Goal: Navigation & Orientation: Find specific page/section

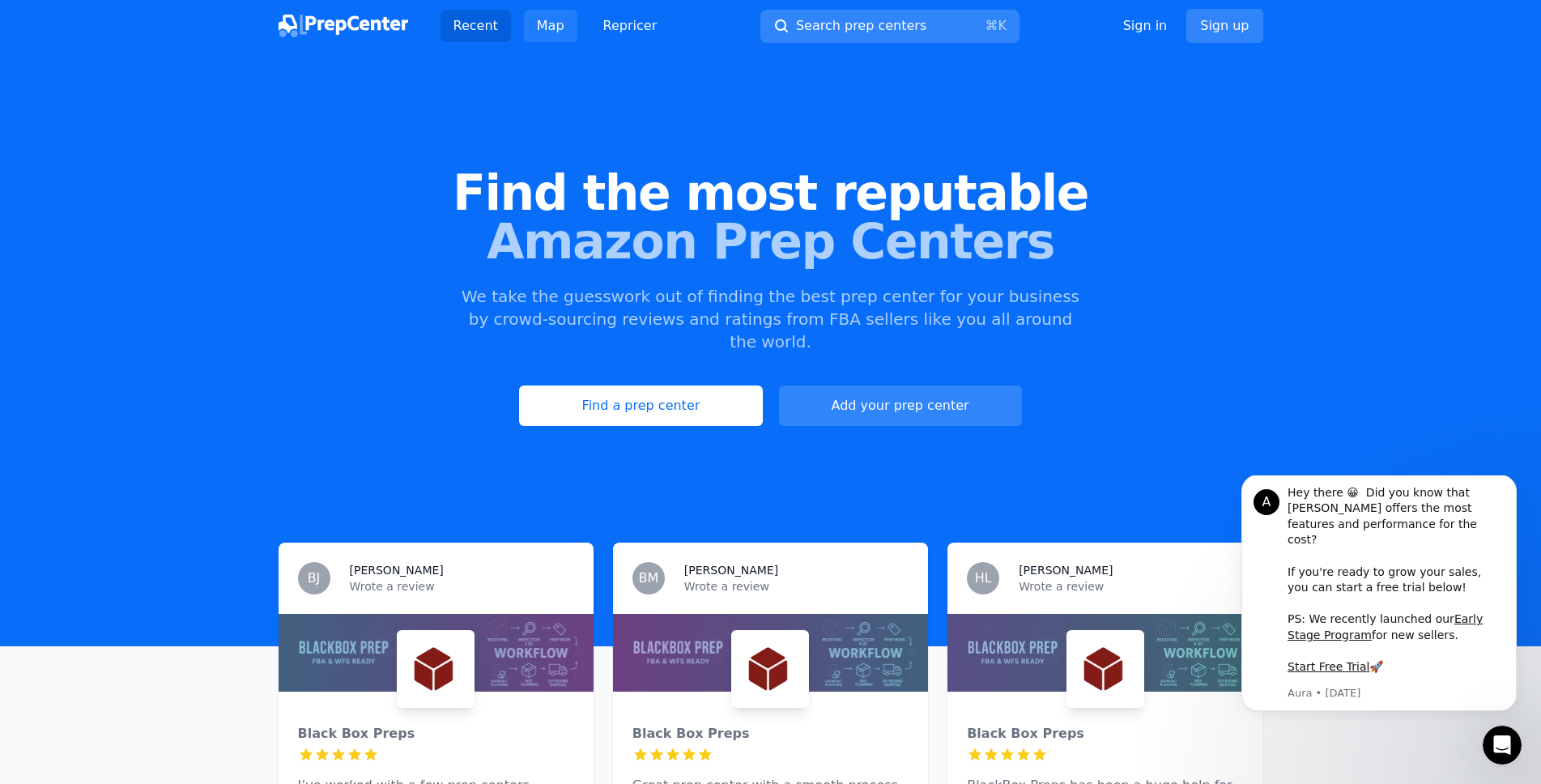
click at [546, 27] on link "Map" at bounding box center [550, 26] width 53 height 33
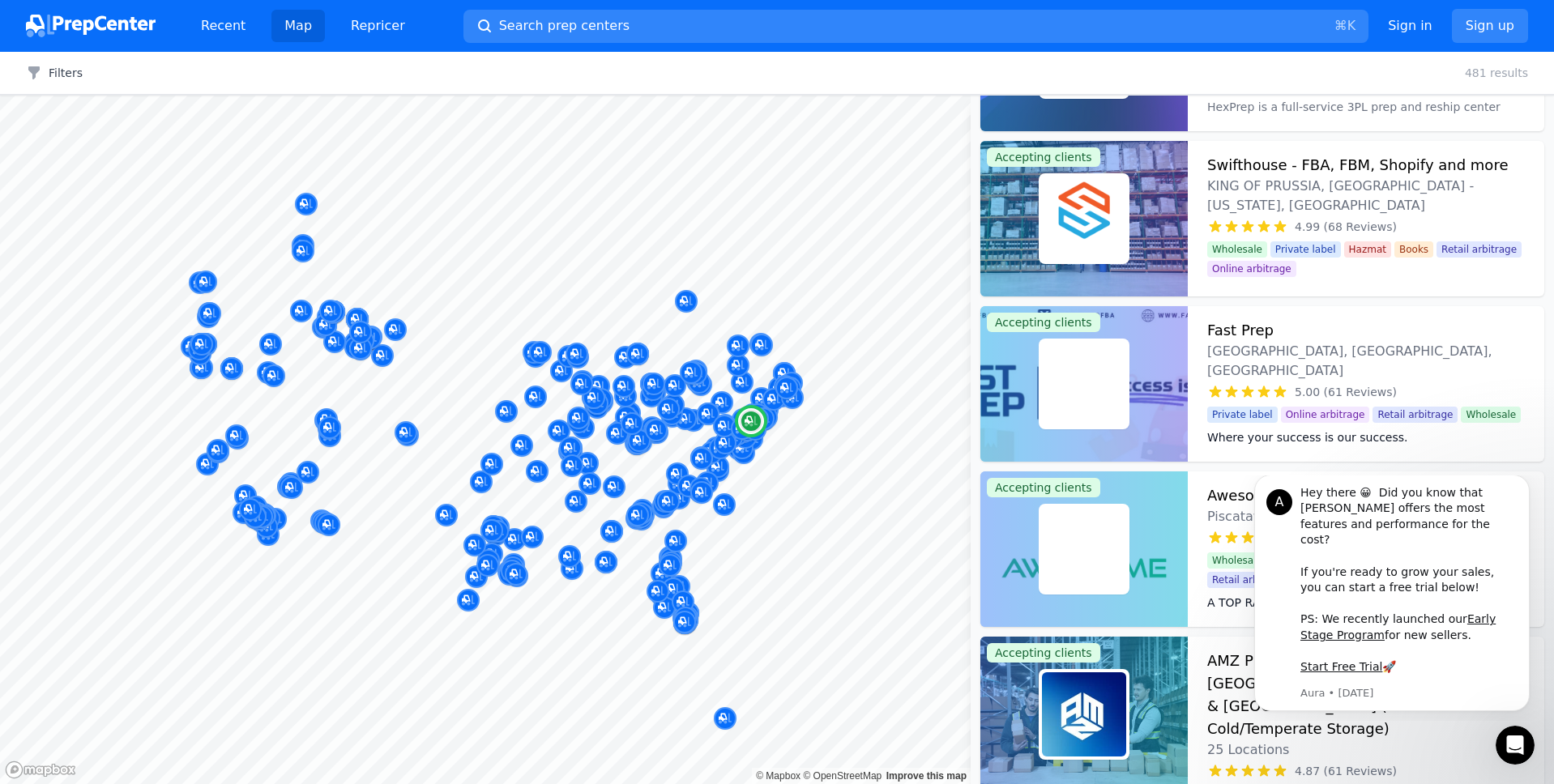
scroll to position [258, 0]
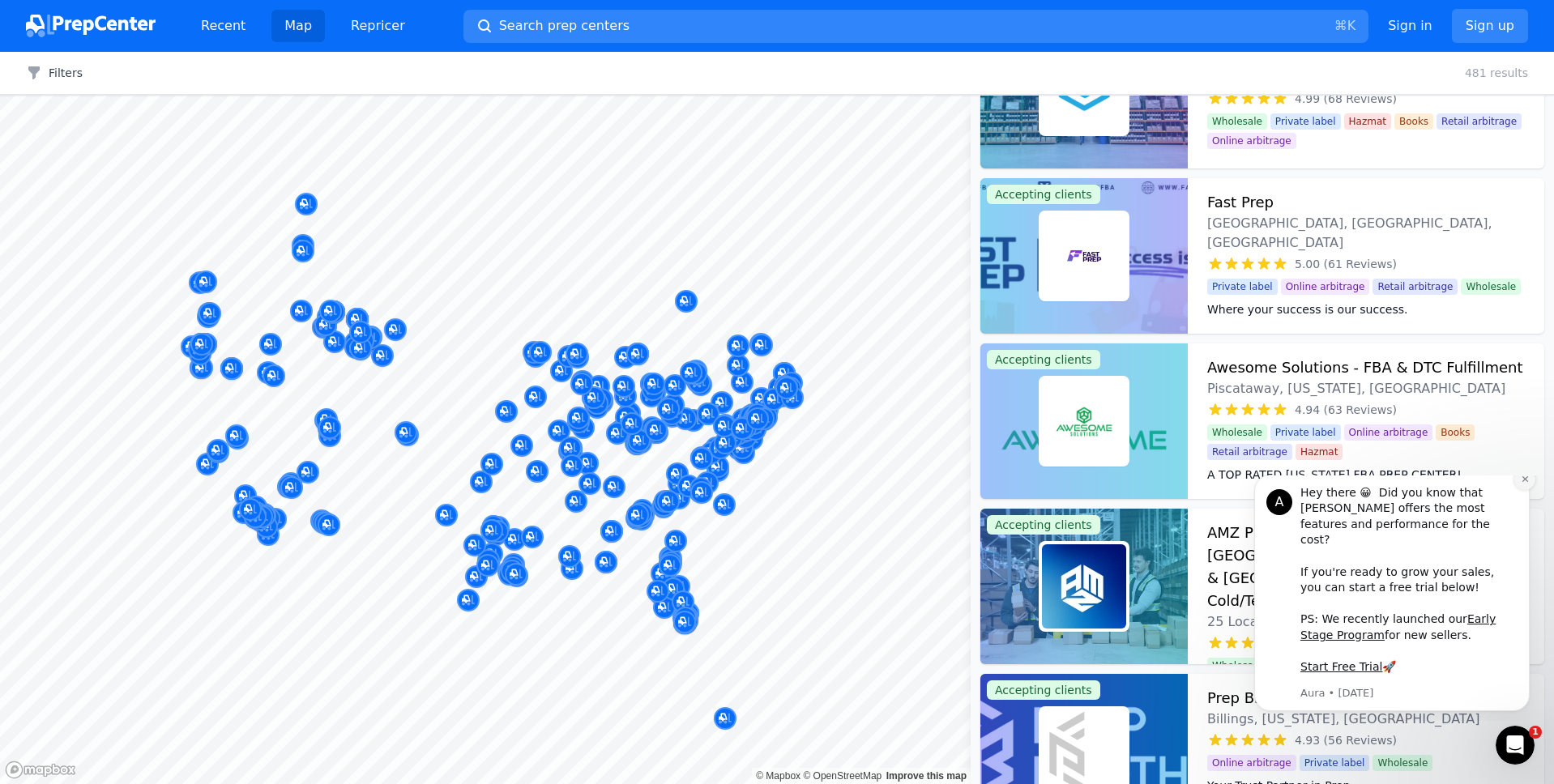
click at [1525, 484] on icon "Dismiss notification" at bounding box center [1525, 479] width 9 height 9
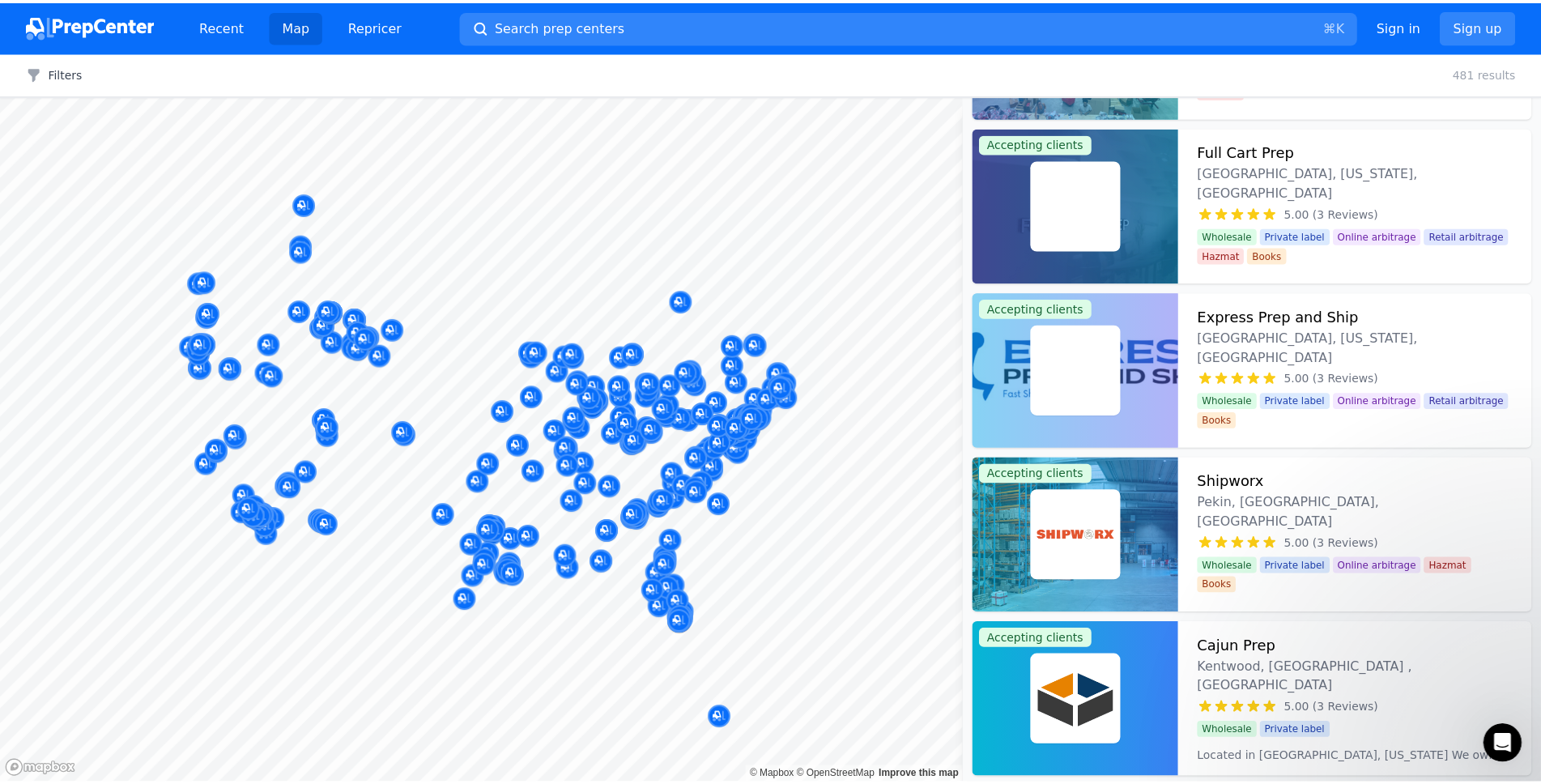
scroll to position [0, 0]
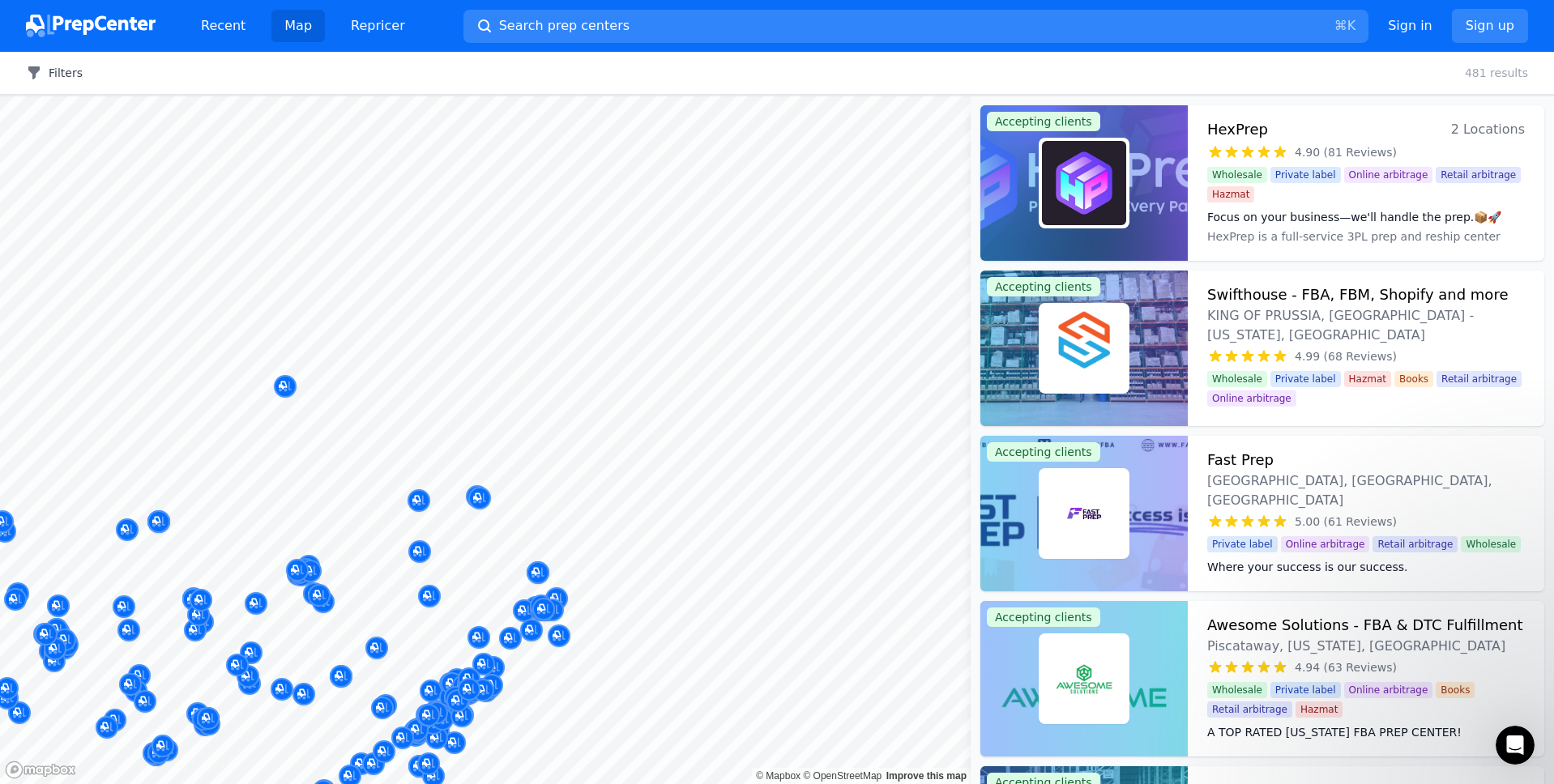
click at [74, 80] on button "Filters" at bounding box center [54, 73] width 56 height 16
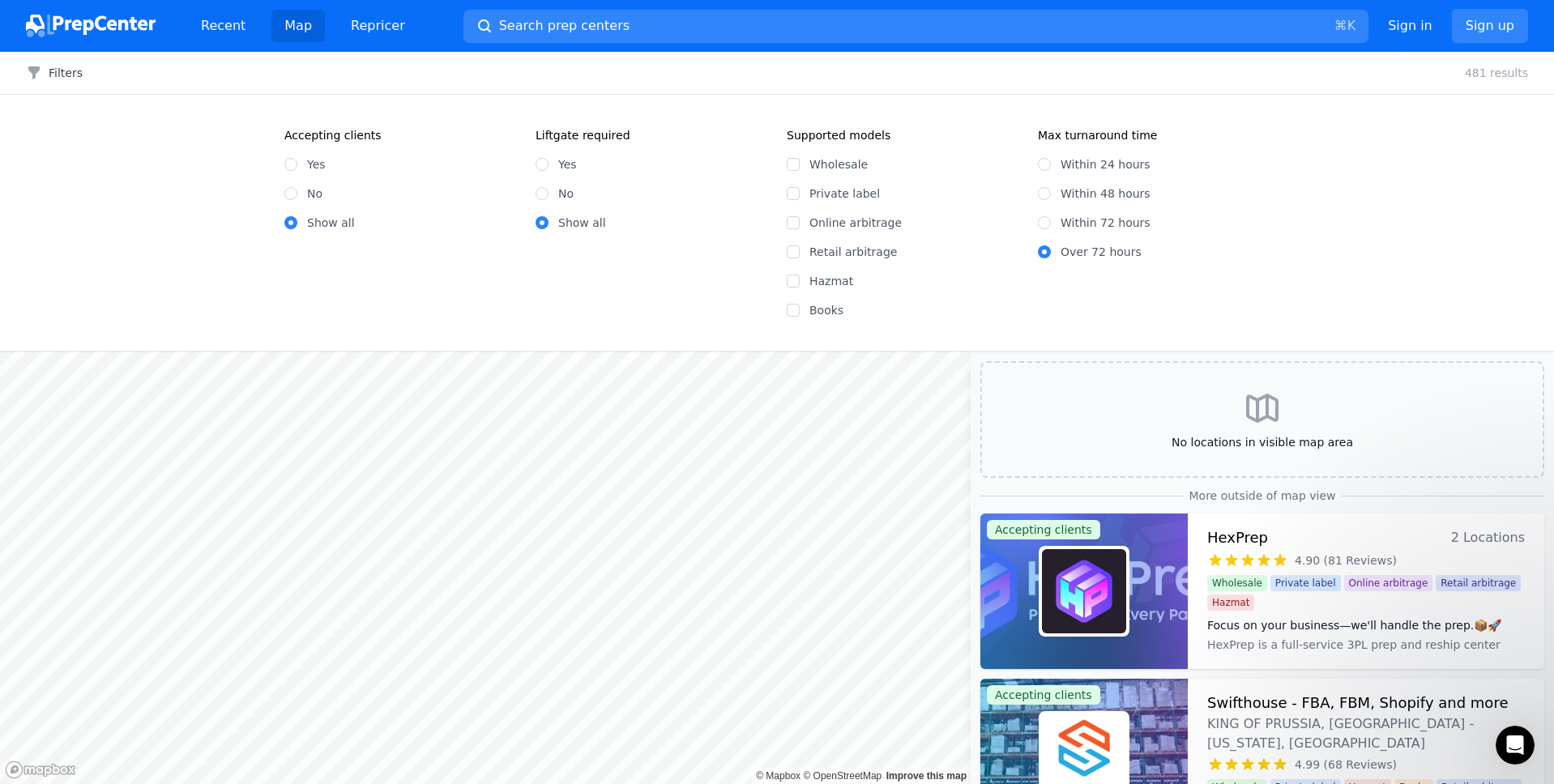
click at [981, 497] on div "More outside of map view" at bounding box center [1262, 496] width 564 height 16
click at [297, 29] on link "Map" at bounding box center [297, 26] width 53 height 33
click at [221, 26] on link "Recent" at bounding box center [224, 26] width 70 height 33
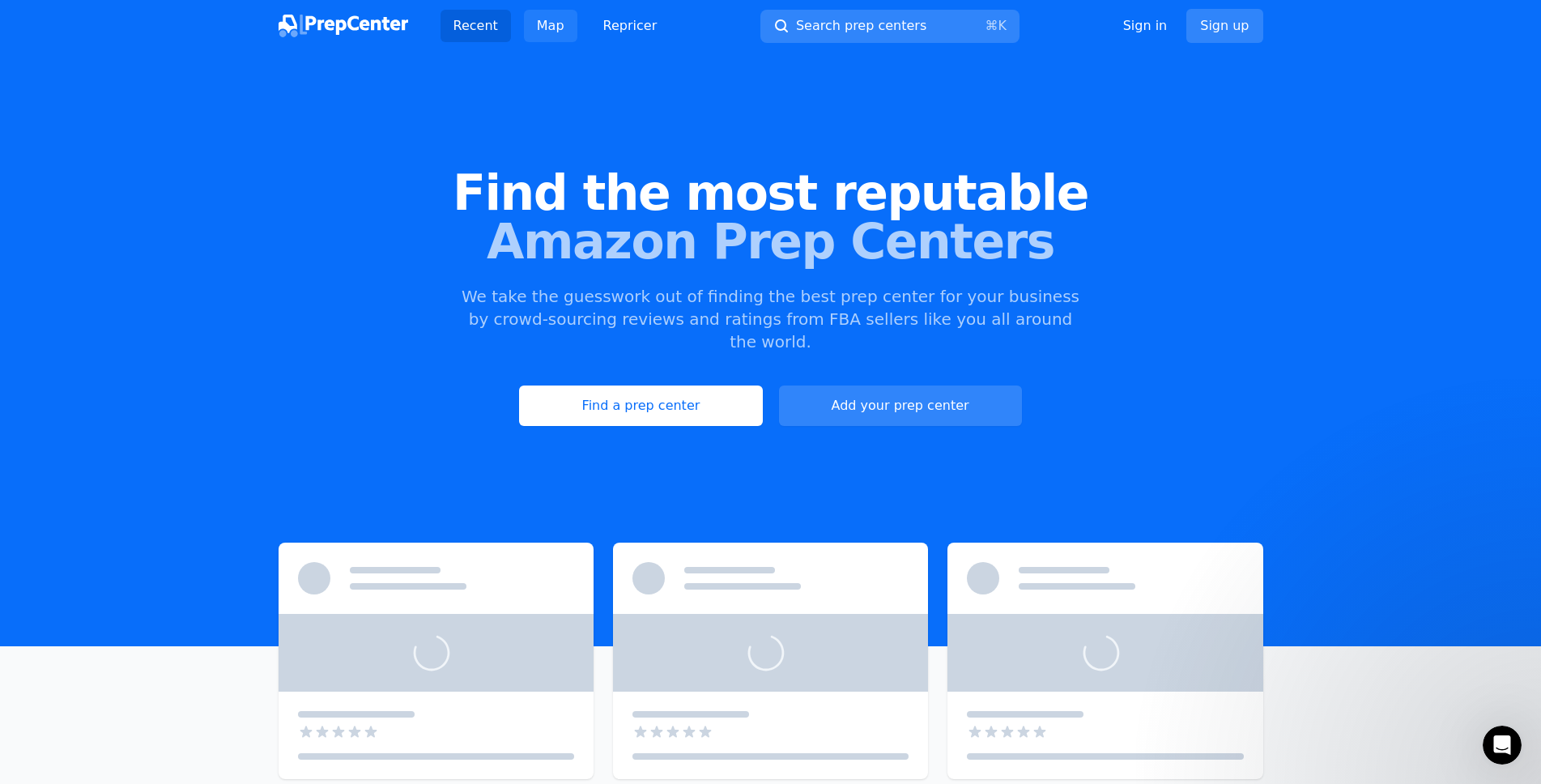
click at [548, 27] on link "Map" at bounding box center [550, 26] width 53 height 33
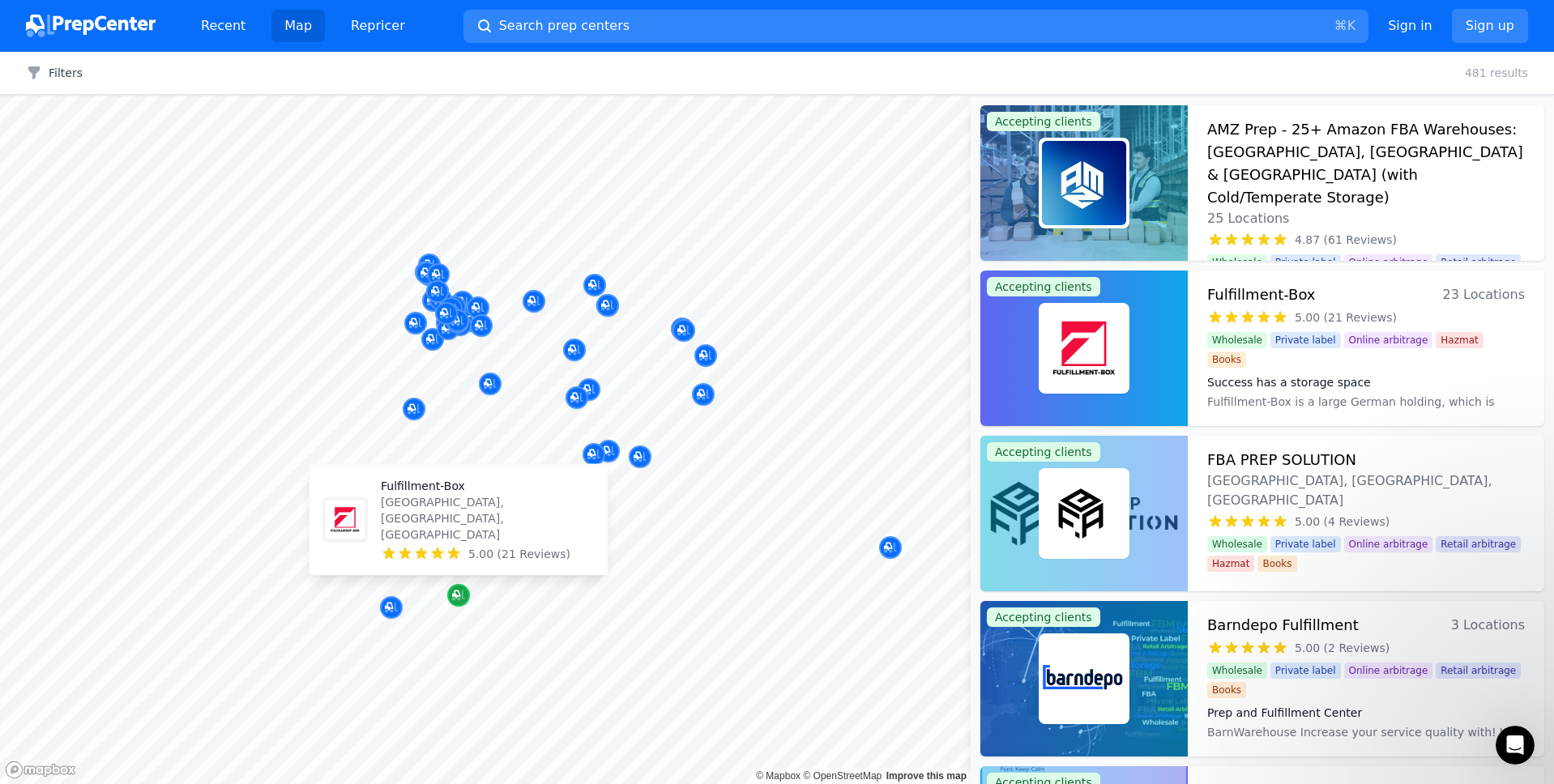
click at [459, 597] on icon "Map marker" at bounding box center [459, 595] width 13 height 16
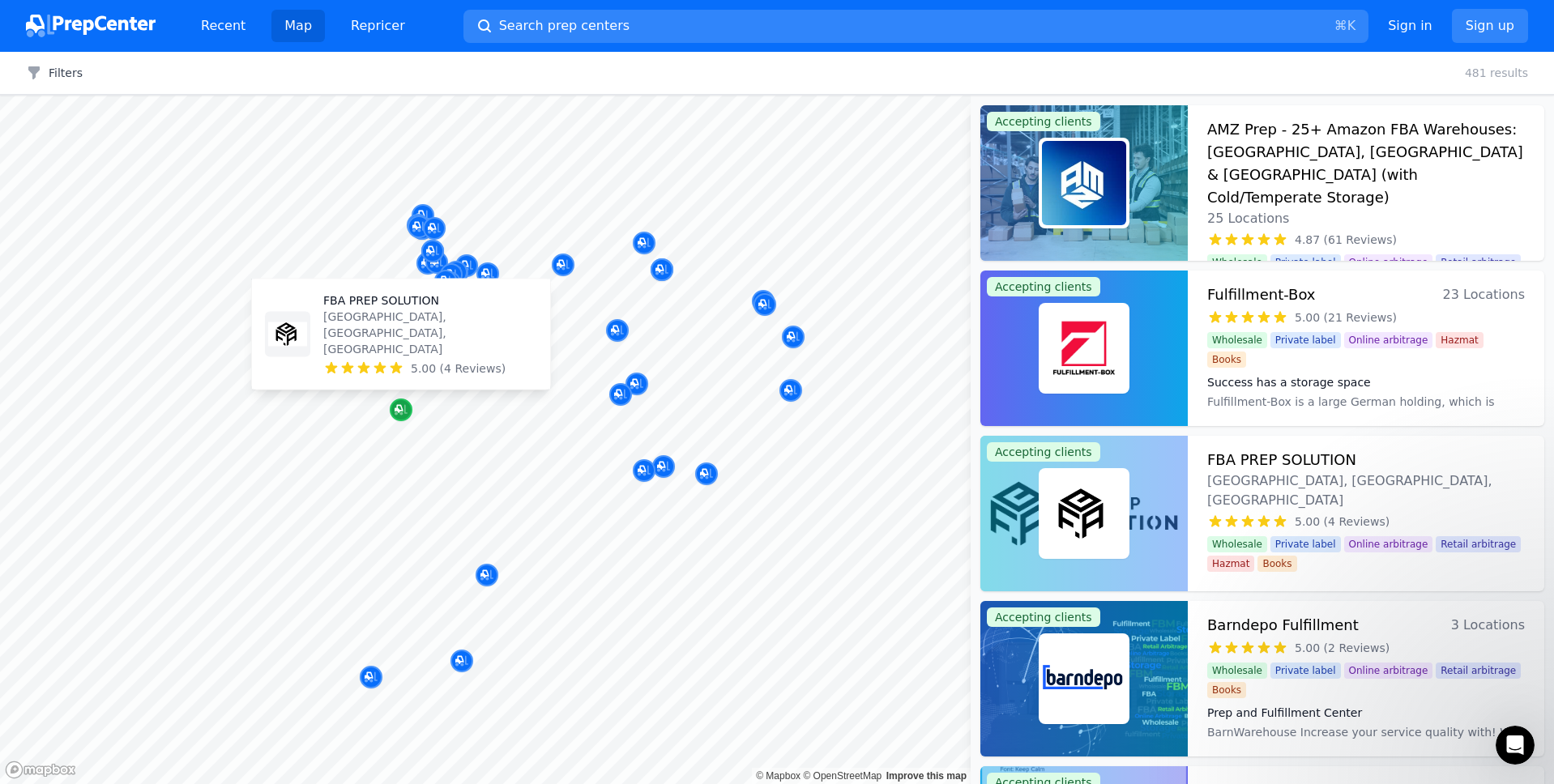
click at [400, 412] on icon "Map marker" at bounding box center [401, 410] width 13 height 16
click at [402, 411] on icon "Map marker" at bounding box center [399, 409] width 8 height 8
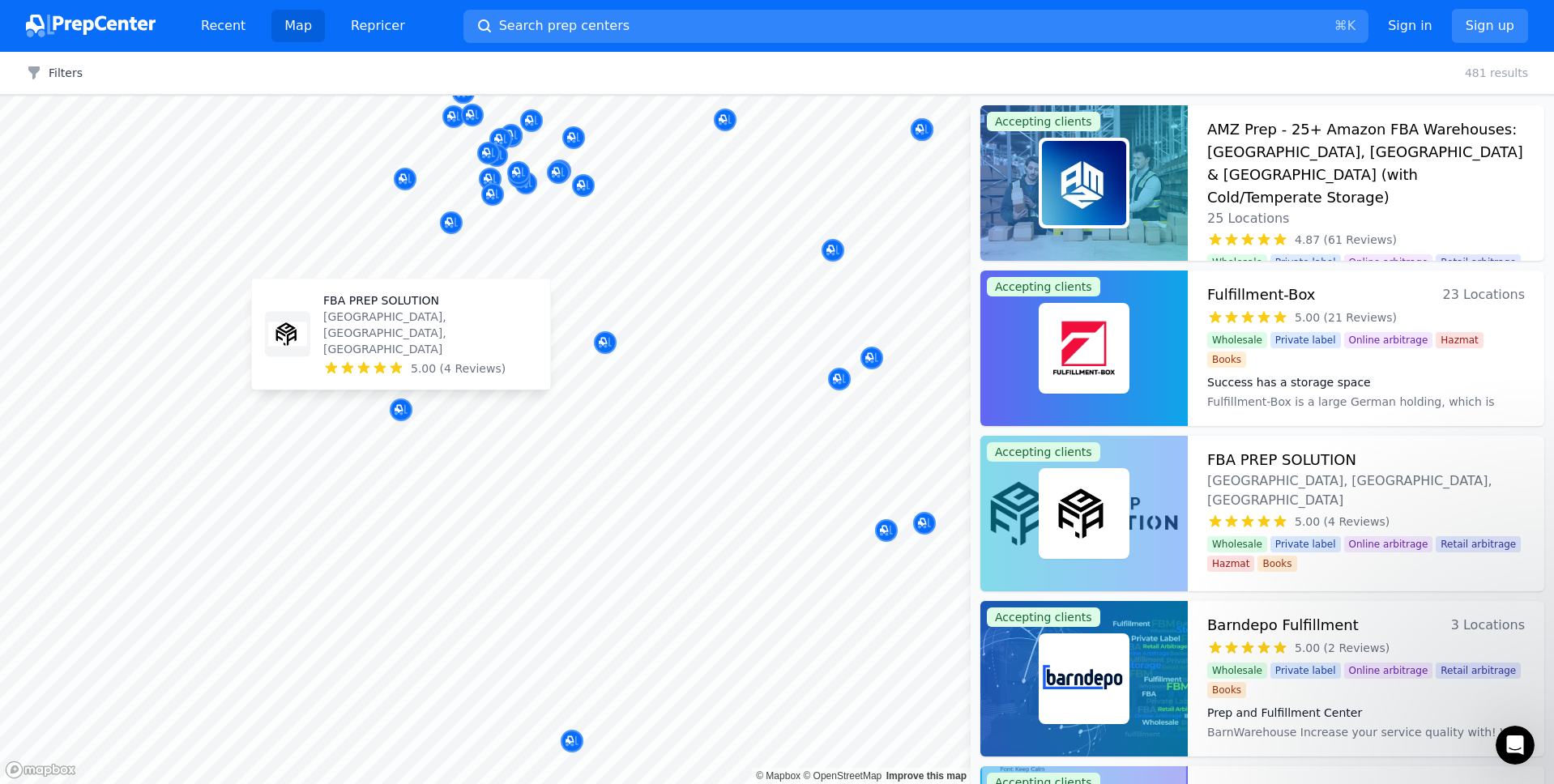
click at [389, 348] on p "[GEOGRAPHIC_DATA], [GEOGRAPHIC_DATA], [GEOGRAPHIC_DATA]" at bounding box center [430, 332] width 214 height 48
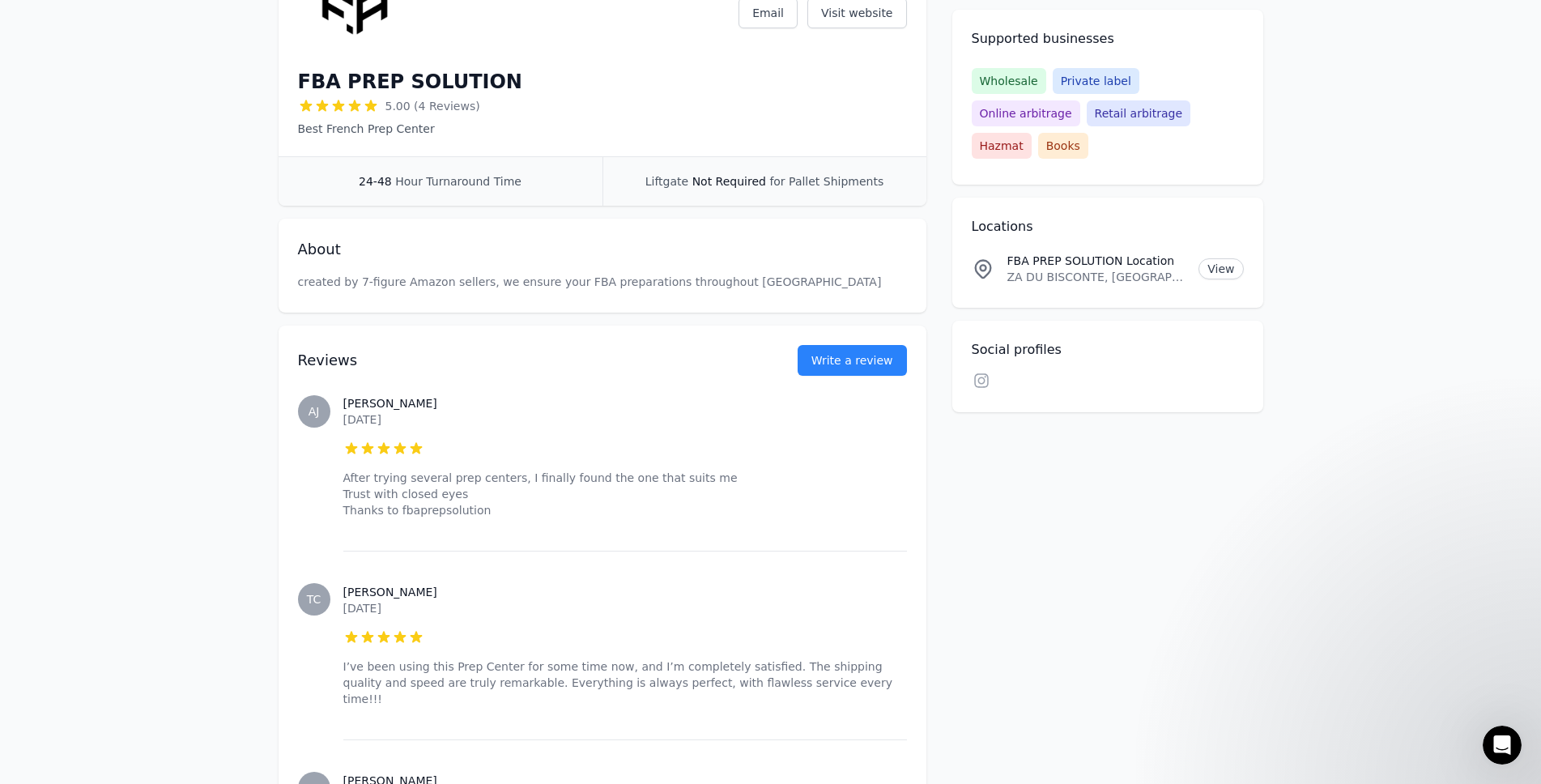
scroll to position [20, 0]
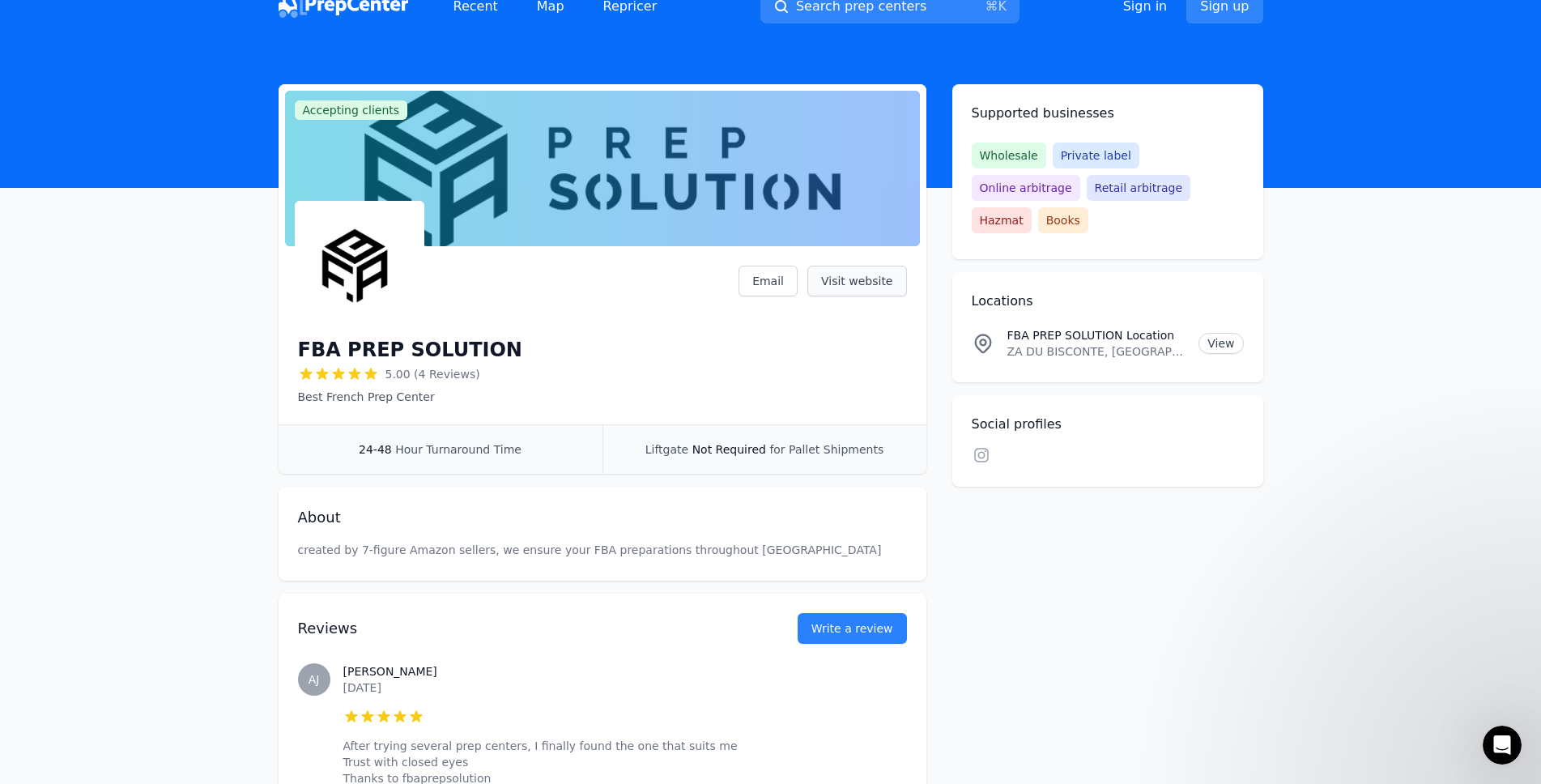
click at [849, 276] on link "Visit website" at bounding box center [858, 282] width 100 height 31
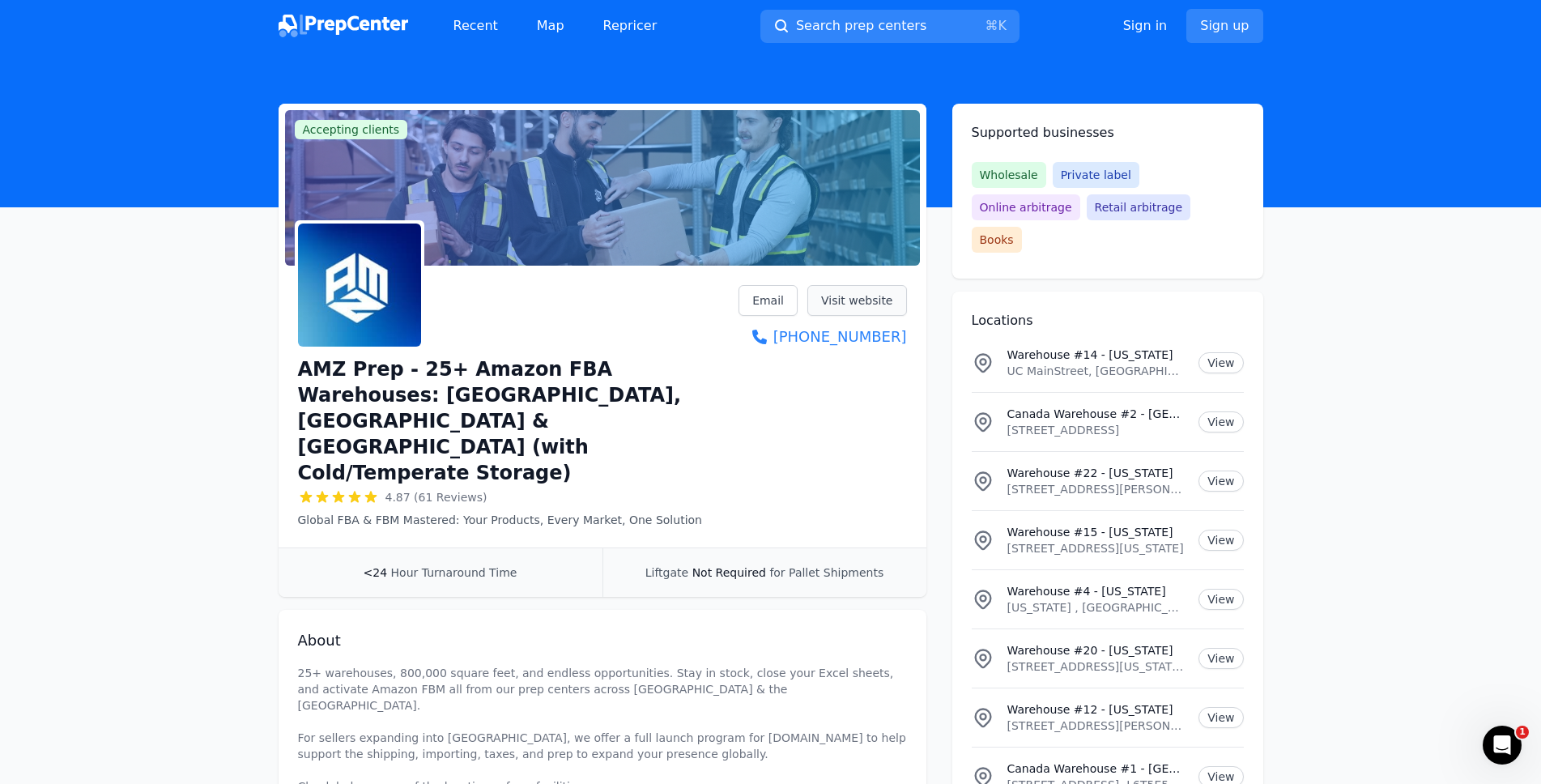
click at [868, 301] on link "Visit website" at bounding box center [858, 300] width 100 height 31
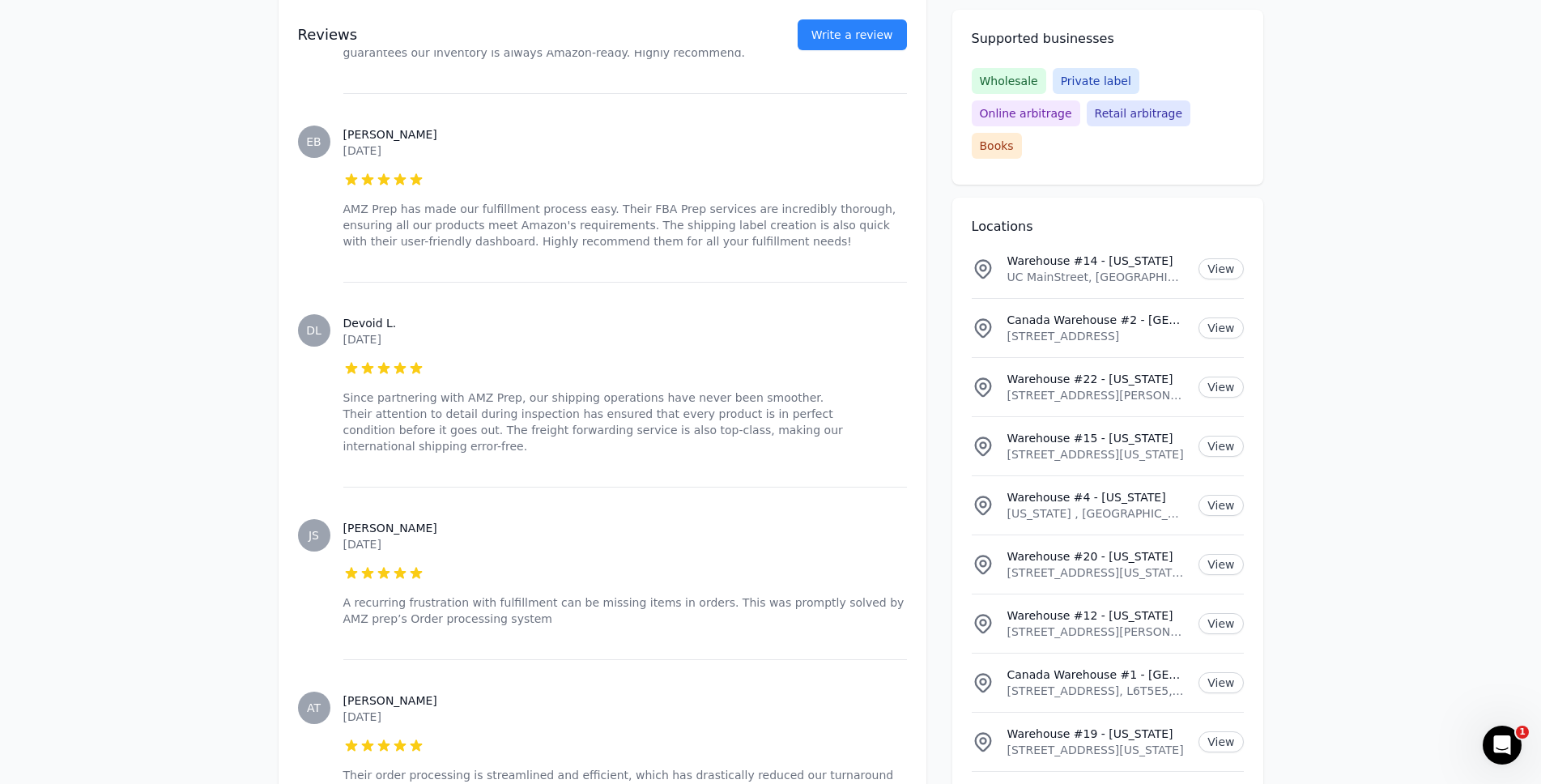
scroll to position [3918, 0]
